Goal: Transaction & Acquisition: Purchase product/service

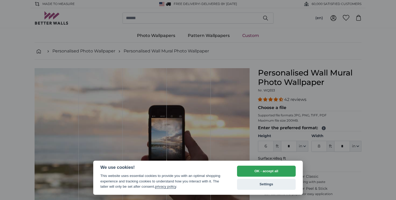
select select "**"
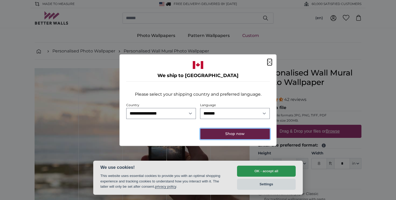
click at [226, 134] on button "Shop now" at bounding box center [234, 134] width 69 height 10
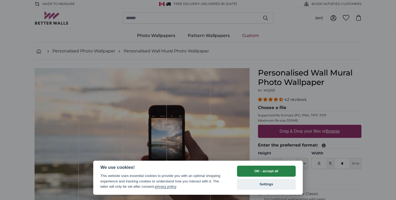
click at [262, 175] on button "OK - accept all" at bounding box center [266, 171] width 59 height 11
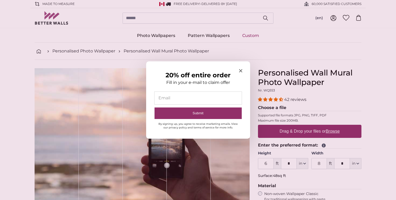
click at [240, 70] on icon "Close modal" at bounding box center [240, 70] width 3 height 3
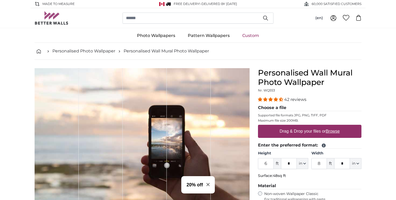
click at [289, 131] on label "Drag & Drop your files or Browse" at bounding box center [310, 131] width 64 height 10
click at [289, 126] on input "Drag & Drop your files or Browse" at bounding box center [309, 126] width 103 height 2
type input "**********"
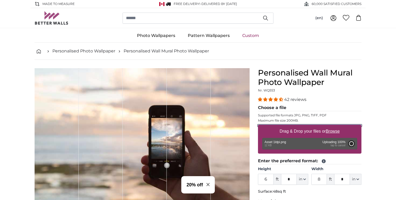
type input "3"
type input "***"
type input "4"
type input "***"
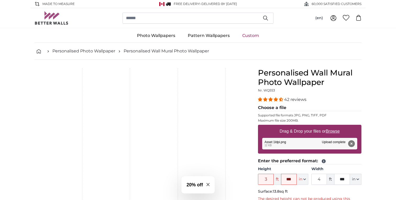
click at [353, 144] on button "Remove" at bounding box center [351, 143] width 7 height 7
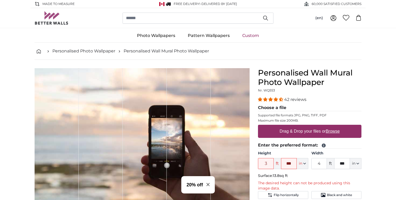
click at [287, 128] on label "Drag & Drop your files or Browse" at bounding box center [310, 131] width 64 height 10
click at [287, 126] on input "Drag & Drop your files or Browse" at bounding box center [309, 126] width 103 height 2
type input "**********"
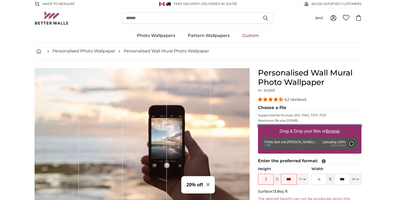
type input "5"
type input "***"
type input "5"
type input "***"
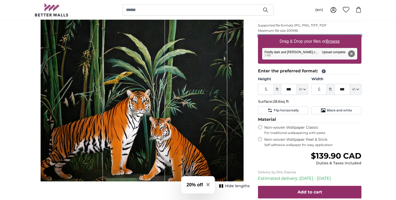
scroll to position [92, 0]
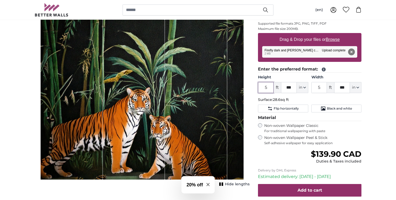
click at [271, 88] on input "5" at bounding box center [266, 87] width 16 height 11
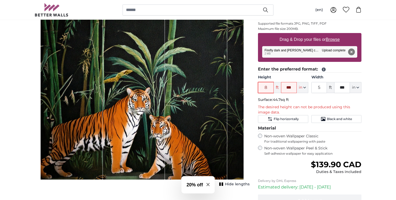
type input "8"
click at [293, 87] on input "***" at bounding box center [289, 87] width 16 height 11
type input "*"
click at [323, 88] on input "5" at bounding box center [319, 87] width 16 height 11
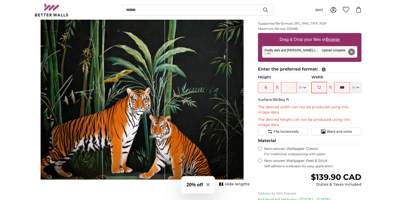
type input "1"
type input "0"
type input "10"
click at [348, 89] on input "***" at bounding box center [342, 87] width 16 height 11
type input "*"
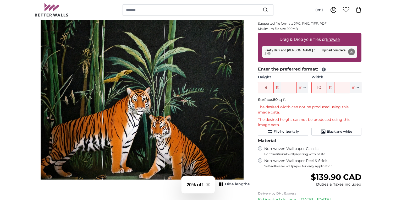
click at [267, 87] on input "8" at bounding box center [266, 87] width 16 height 11
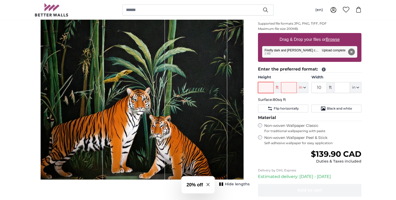
type input "6"
type input "9"
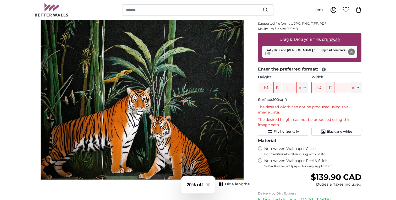
type input "1"
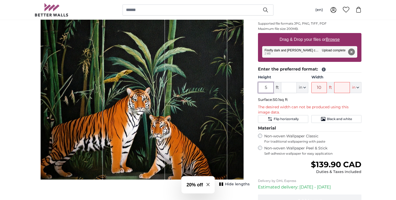
type input "5"
click at [322, 89] on input "10" at bounding box center [319, 87] width 16 height 11
type input "1"
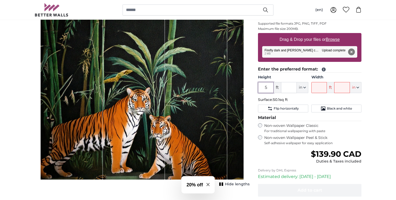
click at [267, 87] on input "5" at bounding box center [266, 87] width 16 height 11
type input "6"
type input "7"
click at [318, 86] on input "Width" at bounding box center [319, 87] width 16 height 11
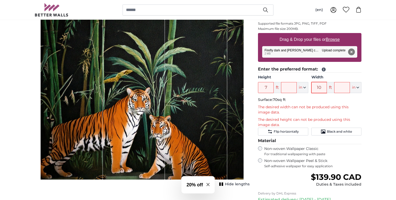
type input "1"
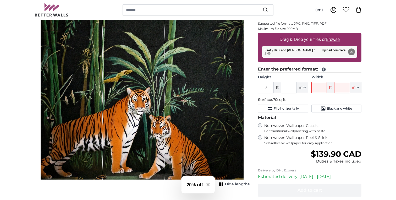
type input "8"
type input "6"
type input "7"
type input "6"
type input "5"
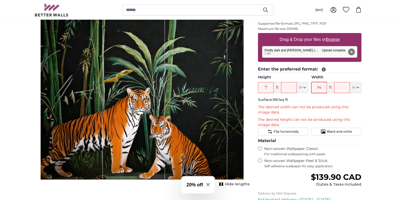
type input "1"
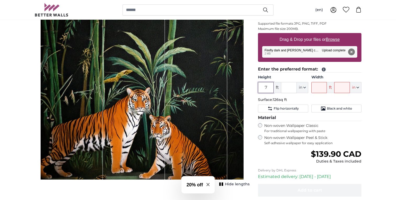
click at [267, 88] on input "7" at bounding box center [266, 87] width 16 height 11
type input "5"
click at [319, 85] on input "Width" at bounding box center [319, 87] width 16 height 11
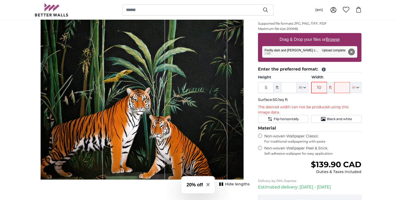
type input "1"
type input "9"
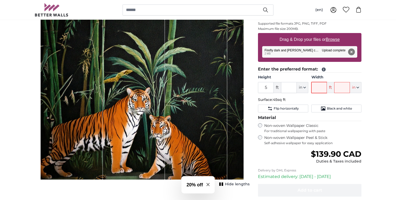
type input "7"
type input "6"
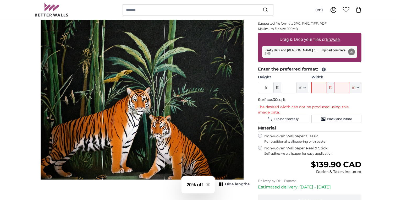
type input "5"
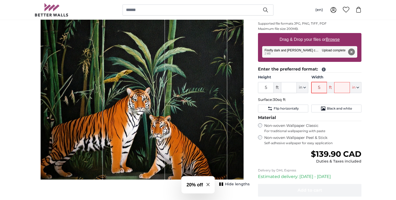
type input "*"
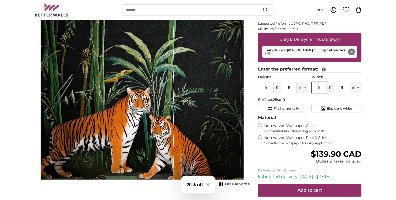
type input "5"
click at [264, 87] on input "5" at bounding box center [266, 87] width 16 height 11
click at [268, 87] on input "5" at bounding box center [266, 87] width 16 height 11
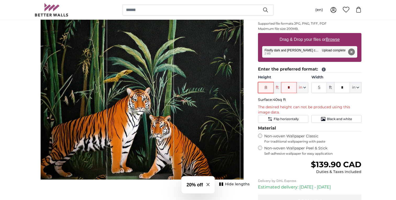
type input "8"
click at [320, 89] on input "5" at bounding box center [319, 87] width 16 height 11
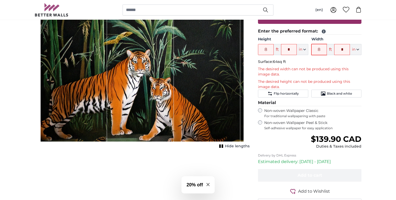
scroll to position [131, 0]
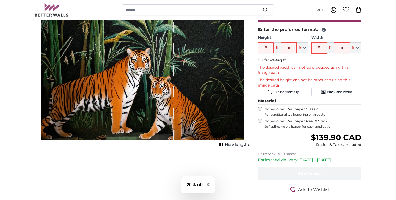
type input "8"
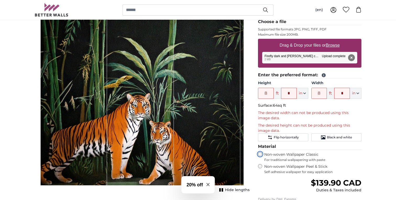
scroll to position [92, 0]
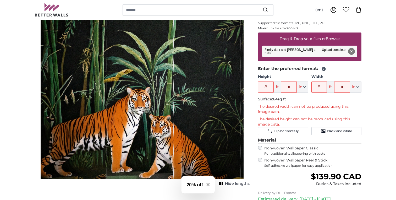
click at [173, 97] on div "1 of 1" at bounding box center [140, 77] width 67 height 203
click at [201, 95] on div "1 of 1" at bounding box center [207, 77] width 67 height 203
click at [240, 96] on div "1 of 1" at bounding box center [207, 77] width 67 height 203
click at [268, 90] on input "8" at bounding box center [266, 86] width 16 height 11
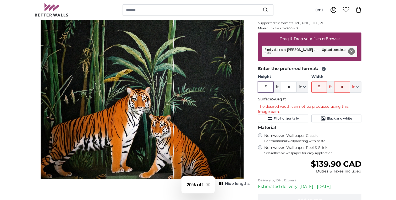
type input "5"
click at [323, 82] on input "8" at bounding box center [319, 86] width 16 height 11
click at [323, 88] on input "8" at bounding box center [319, 86] width 16 height 11
type input "6"
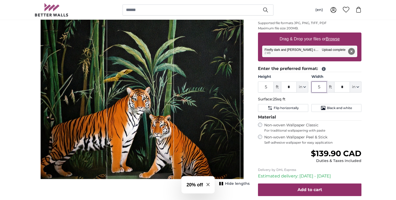
type input "5"
click at [267, 87] on input "5" at bounding box center [266, 86] width 16 height 11
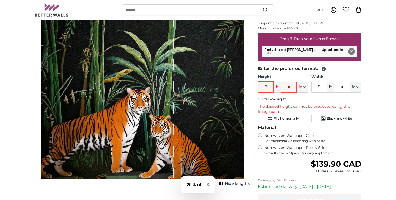
type input "8"
click at [323, 87] on input "5" at bounding box center [319, 86] width 16 height 11
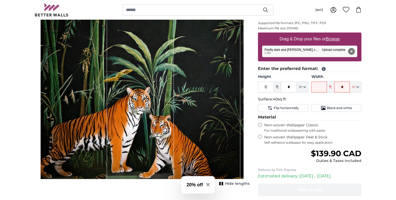
click at [318, 87] on input "Width" at bounding box center [319, 86] width 16 height 11
type input "8"
type input "6"
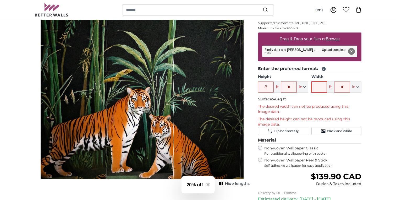
type input "7"
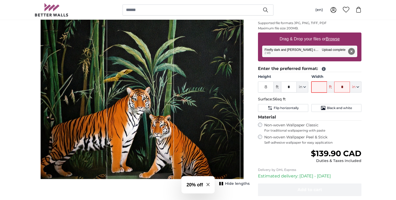
type input "5"
type input "4"
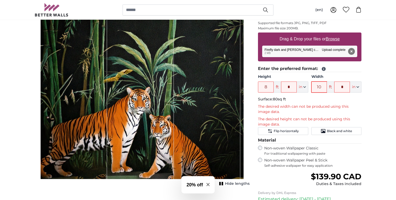
type input "1"
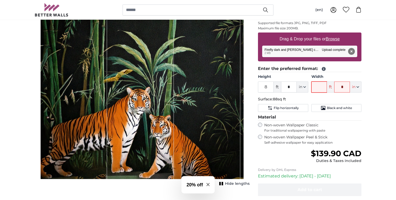
type input "9"
click at [344, 102] on p "Surface: 72sq ft" at bounding box center [309, 99] width 103 height 5
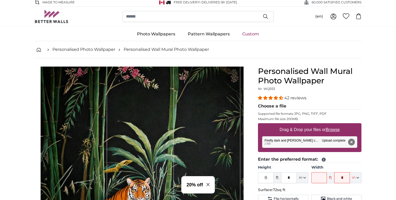
scroll to position [0, 0]
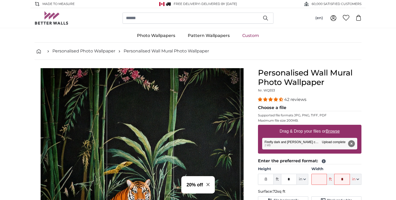
click at [290, 34] on ul "Photo Wallpapers Nature Forest Waterfall Beach Mountains Sea Stones Landscape T…" at bounding box center [198, 36] width 327 height 14
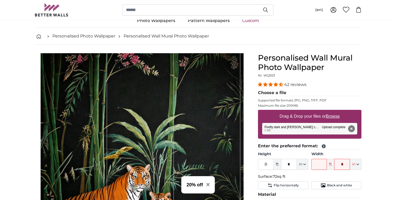
scroll to position [13, 0]
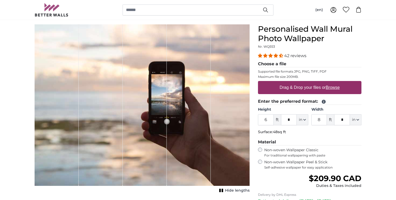
scroll to position [46, 0]
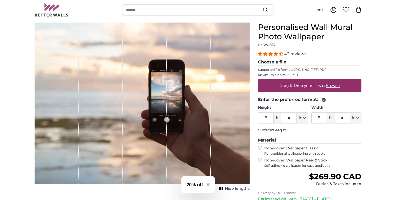
type input "8"
click at [323, 118] on input "8" at bounding box center [319, 117] width 16 height 11
type input "10"
click at [346, 133] on fieldset "Enter the preferred format: Height 8 ft * in Centimeter (cm) Inches (inch) Feet…" at bounding box center [309, 115] width 103 height 38
click at [315, 85] on label "Drag & Drop your files or Browse" at bounding box center [310, 85] width 64 height 10
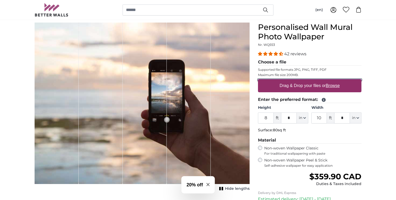
click at [315, 81] on input "Drag & Drop your files or Browse" at bounding box center [309, 80] width 103 height 2
type input "**********"
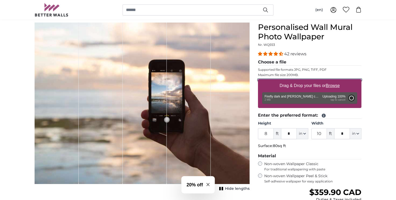
type input "5"
type input "***"
type input "5"
type input "***"
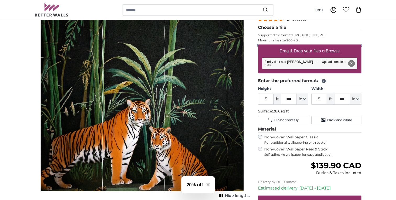
scroll to position [80, 0]
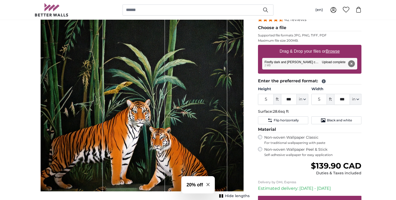
click at [227, 114] on div "1 of 1" at bounding box center [196, 89] width 62 height 203
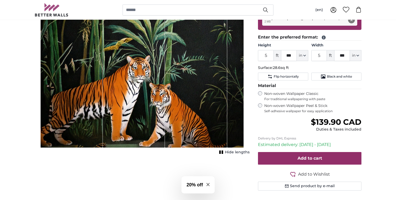
scroll to position [125, 0]
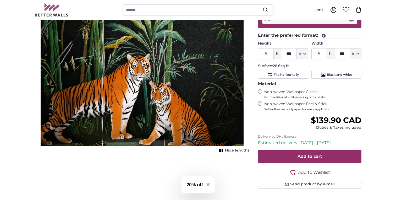
click at [223, 151] on rect "1 of 1" at bounding box center [223, 149] width 2 height 3
click at [223, 151] on button "Show lengths" at bounding box center [233, 150] width 34 height 7
click at [101, 116] on div "1 of 1" at bounding box center [72, 44] width 62 height 203
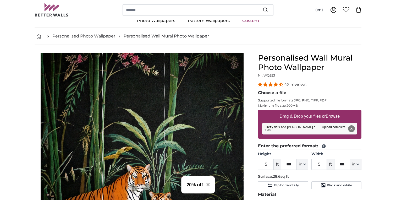
scroll to position [15, 0]
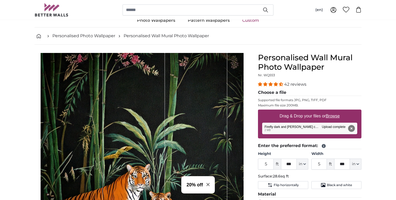
click at [104, 95] on div "1 of 1" at bounding box center [134, 154] width 62 height 203
click at [101, 95] on div "1 of 1" at bounding box center [72, 154] width 62 height 203
click at [180, 115] on div "1 of 1" at bounding box center [196, 154] width 62 height 203
drag, startPoint x: 137, startPoint y: 114, endPoint x: 106, endPoint y: 111, distance: 30.8
click at [106, 111] on div "1 of 1" at bounding box center [134, 154] width 62 height 203
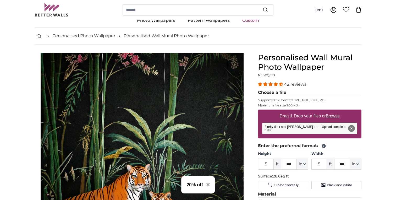
drag, startPoint x: 104, startPoint y: 105, endPoint x: 97, endPoint y: 105, distance: 7.1
click at [97, 105] on div "1 of 1" at bounding box center [142, 154] width 203 height 203
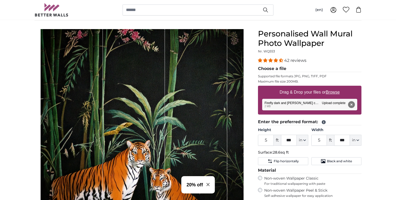
scroll to position [40, 0]
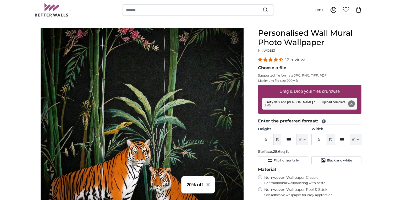
click at [191, 113] on div "1 of 1" at bounding box center [196, 129] width 62 height 203
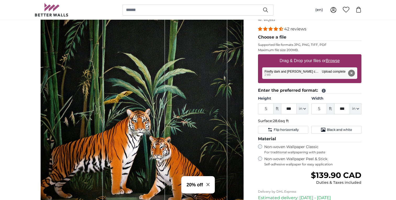
scroll to position [0, 0]
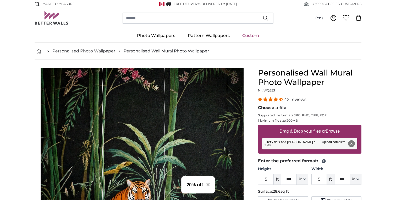
click at [277, 141] on div "Remove Retry Remove Upload Cancel Retry Remove Firefly dark and [PERSON_NAME] c…" at bounding box center [309, 144] width 95 height 12
click at [352, 144] on button "Remove" at bounding box center [351, 143] width 7 height 7
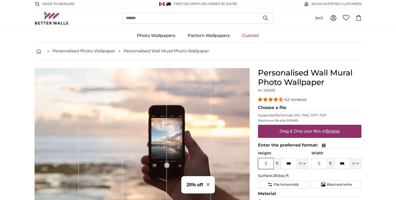
click at [270, 165] on input "5" at bounding box center [266, 163] width 16 height 11
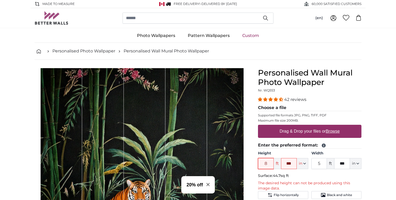
type input "8"
click at [323, 164] on input "5" at bounding box center [319, 163] width 16 height 11
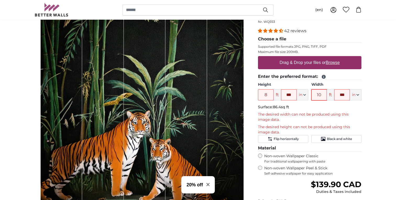
scroll to position [67, 0]
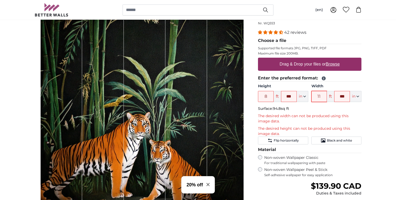
type input "11"
click at [291, 98] on input "***" at bounding box center [289, 96] width 16 height 11
type input "*"
click at [321, 97] on input "11" at bounding box center [319, 96] width 16 height 11
type input "1"
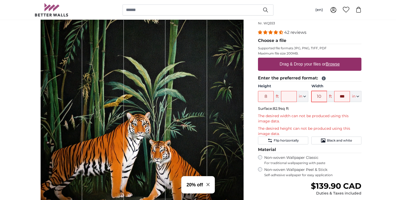
type input "10"
click at [348, 98] on input "***" at bounding box center [342, 96] width 16 height 11
type input "*"
click at [287, 98] on input "text" at bounding box center [289, 96] width 16 height 11
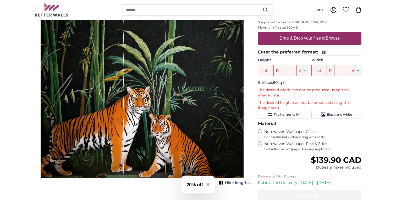
scroll to position [95, 0]
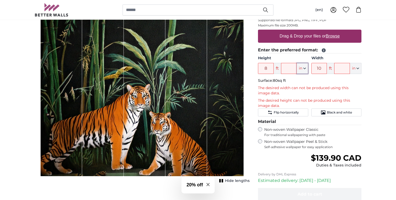
click at [304, 70] on button "in" at bounding box center [303, 68] width 12 height 11
click at [279, 71] on span "ft" at bounding box center [277, 68] width 7 height 11
click at [305, 71] on button "in" at bounding box center [303, 68] width 12 height 11
click at [297, 101] on link "Feet (ft. in.)" at bounding box center [302, 100] width 46 height 9
type input "5"
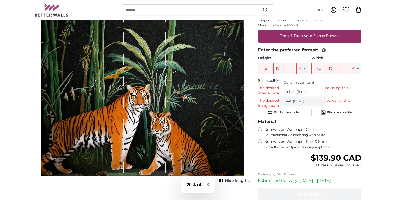
type input "***"
type input "5"
type input "***"
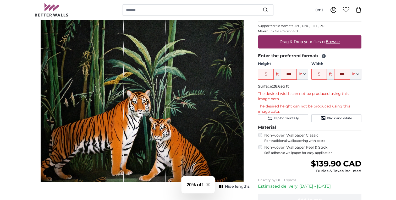
scroll to position [89, 0]
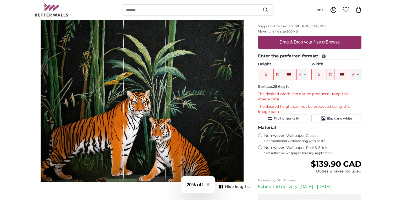
click at [269, 76] on input "5" at bounding box center [266, 74] width 16 height 11
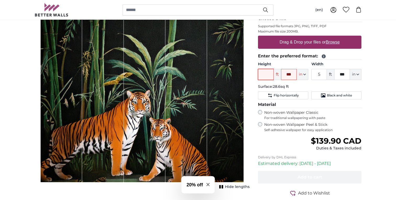
type input "5"
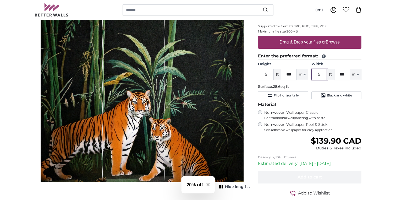
click at [321, 74] on input "5" at bounding box center [319, 74] width 16 height 11
click at [327, 87] on p "Surface: 28.6sq ft" at bounding box center [309, 86] width 103 height 5
click at [322, 73] on input "5" at bounding box center [319, 74] width 16 height 11
type input "4"
click at [264, 74] on input "5" at bounding box center [266, 74] width 16 height 11
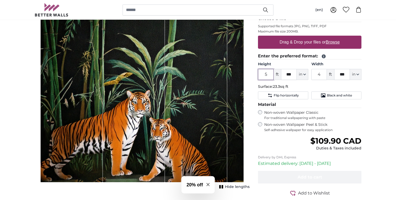
click at [268, 77] on input "5" at bounding box center [266, 74] width 16 height 11
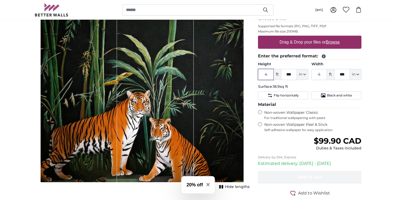
type input "4"
click at [193, 77] on div "1 of 1" at bounding box center [155, 80] width 76 height 203
click at [271, 76] on input "4" at bounding box center [266, 74] width 16 height 11
click at [185, 80] on div "1 of 1" at bounding box center [155, 80] width 76 height 203
drag, startPoint x: 167, startPoint y: 78, endPoint x: 184, endPoint y: 83, distance: 18.1
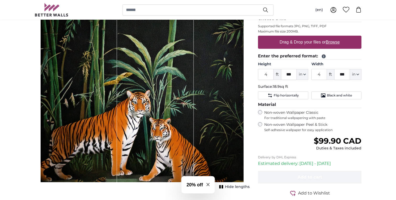
click at [184, 83] on div "1 of 1" at bounding box center [155, 80] width 76 height 203
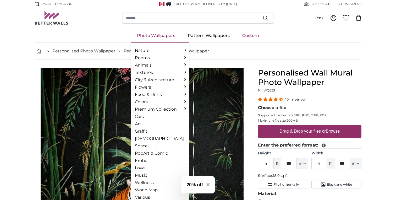
click at [177, 33] on link "Photo Wallpapers" at bounding box center [156, 36] width 51 height 14
